Goal: Information Seeking & Learning: Learn about a topic

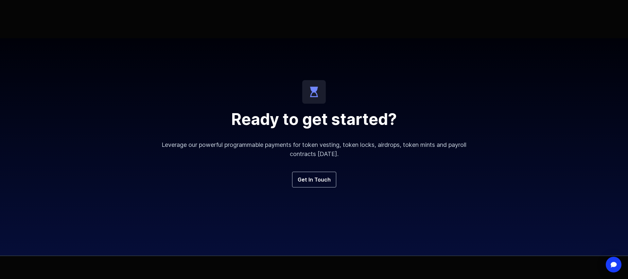
scroll to position [2447, 0]
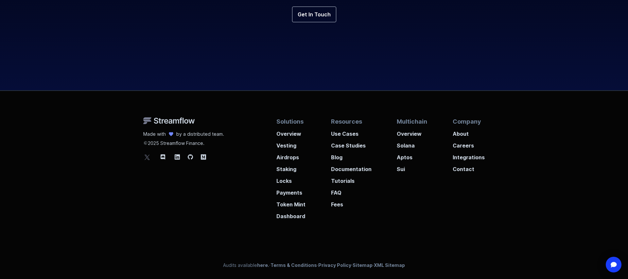
click at [148, 158] on icon at bounding box center [147, 157] width 8 height 8
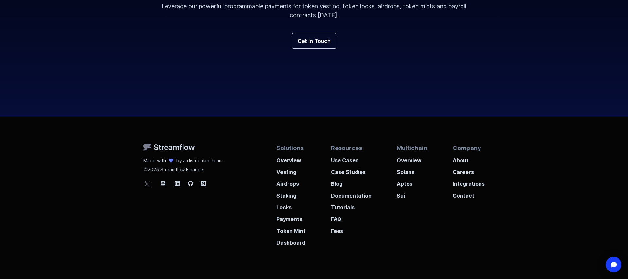
scroll to position [754, 0]
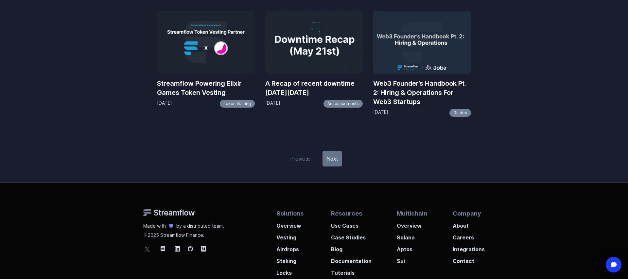
scroll to position [887, 0]
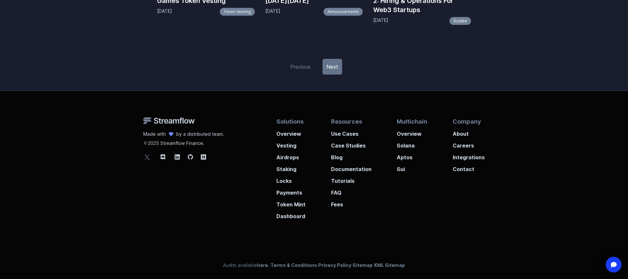
click at [331, 63] on link "Next" at bounding box center [332, 67] width 20 height 16
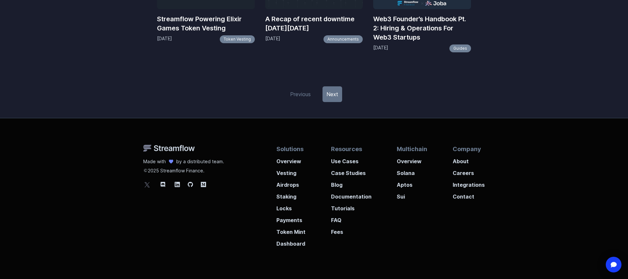
scroll to position [836, 0]
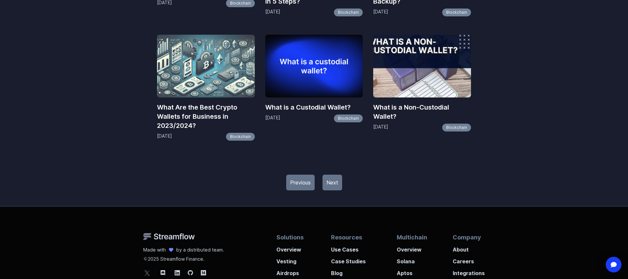
scroll to position [800, 0]
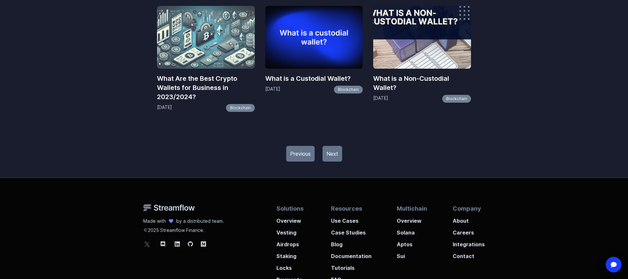
click at [335, 155] on link "Next" at bounding box center [332, 154] width 20 height 16
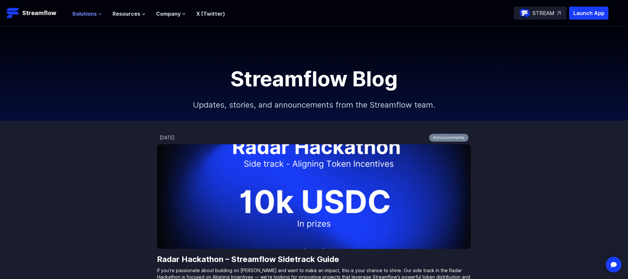
click at [93, 14] on span "Solutions" at bounding box center [84, 14] width 25 height 8
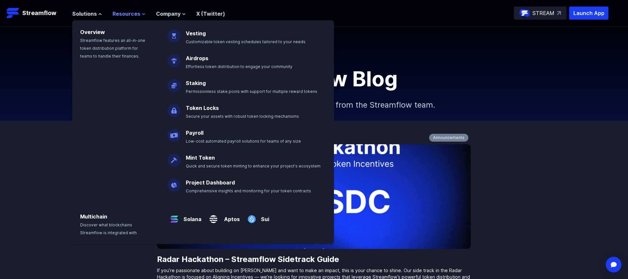
click at [129, 15] on span "Resources" at bounding box center [126, 14] width 28 height 8
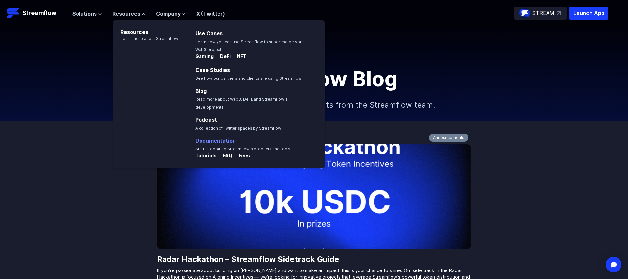
click at [197, 137] on link "Documentation" at bounding box center [215, 140] width 41 height 7
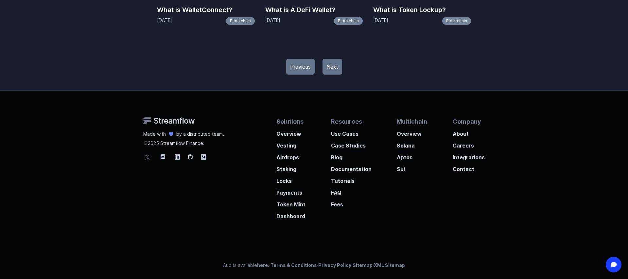
scroll to position [851, 0]
click at [412, 147] on p "Solana" at bounding box center [412, 144] width 30 height 12
